Goal: Task Accomplishment & Management: Manage account settings

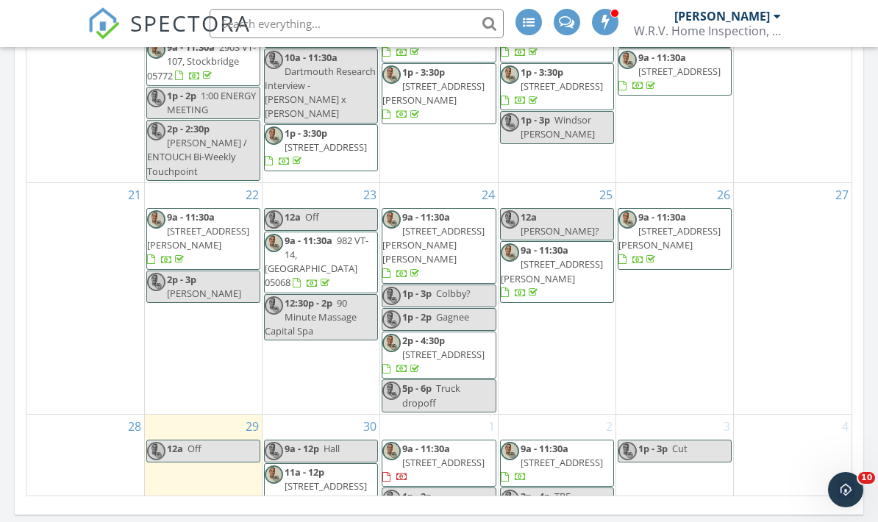
scroll to position [182, 0]
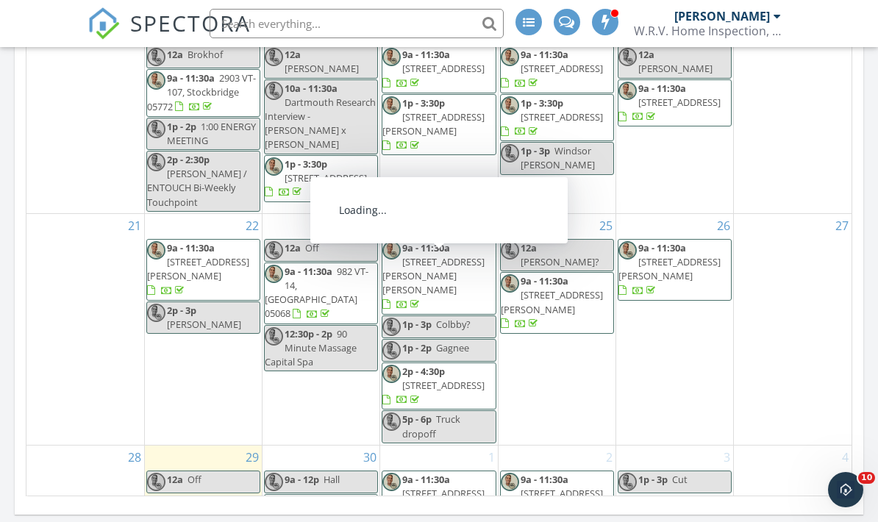
click at [451, 271] on span "[STREET_ADDRESS][PERSON_NAME][PERSON_NAME]" at bounding box center [433, 275] width 102 height 41
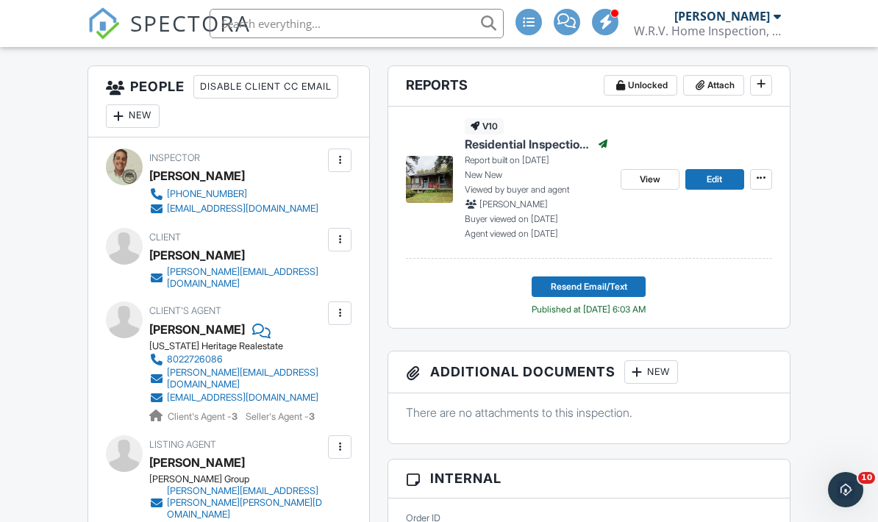
click at [720, 85] on span "Attach" at bounding box center [720, 85] width 27 height 15
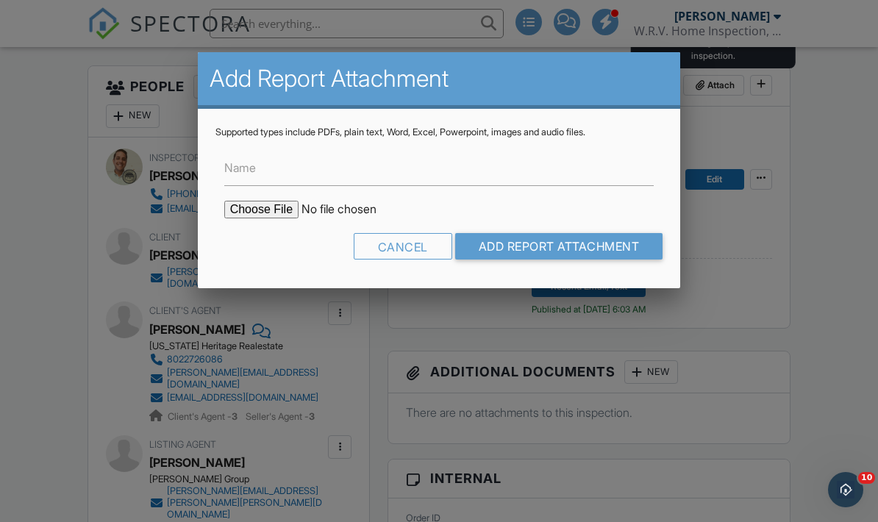
click at [259, 214] on input "file" at bounding box center [349, 210] width 250 height 18
type input "C:\fakepath\MoldReport_Dartt.pdf"
click at [569, 249] on input "Add Report Attachment" at bounding box center [559, 246] width 208 height 26
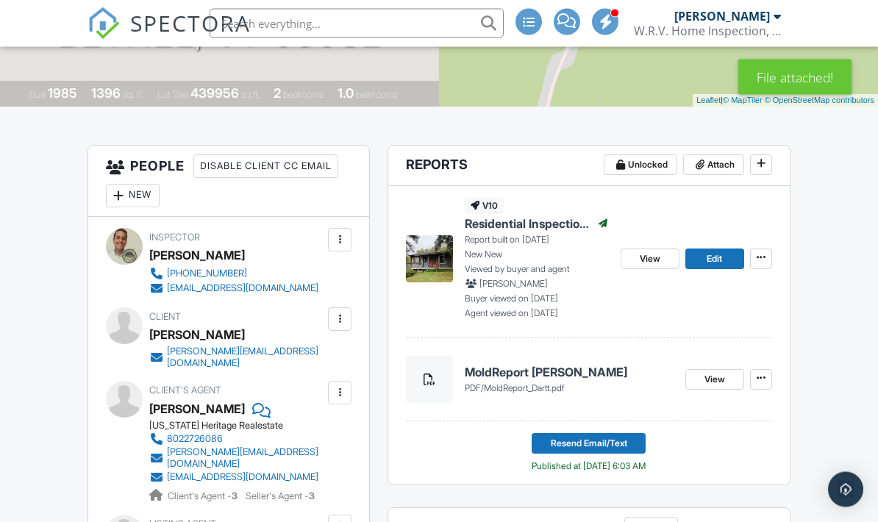
click at [612, 445] on span "Resend Email/Text" at bounding box center [589, 444] width 76 height 15
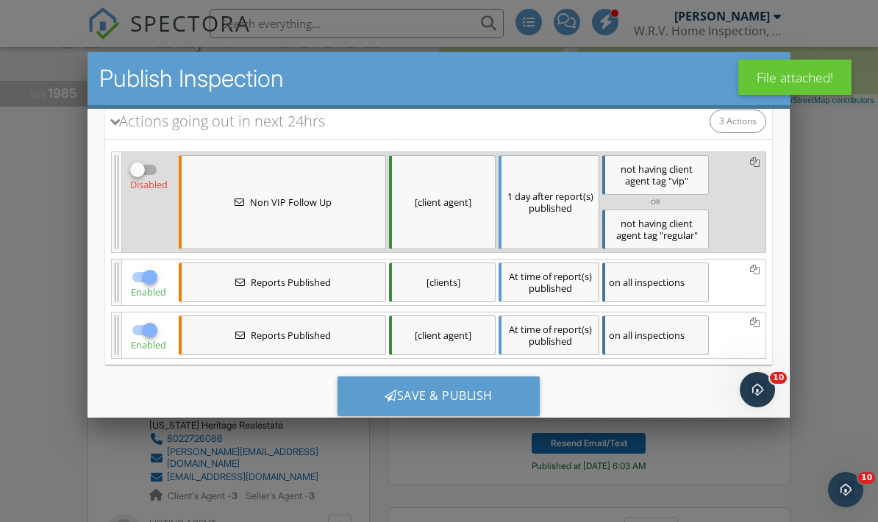
scroll to position [195, 0]
click at [446, 403] on div "Save & Publish" at bounding box center [438, 397] width 202 height 40
